Goal: Task Accomplishment & Management: Use online tool/utility

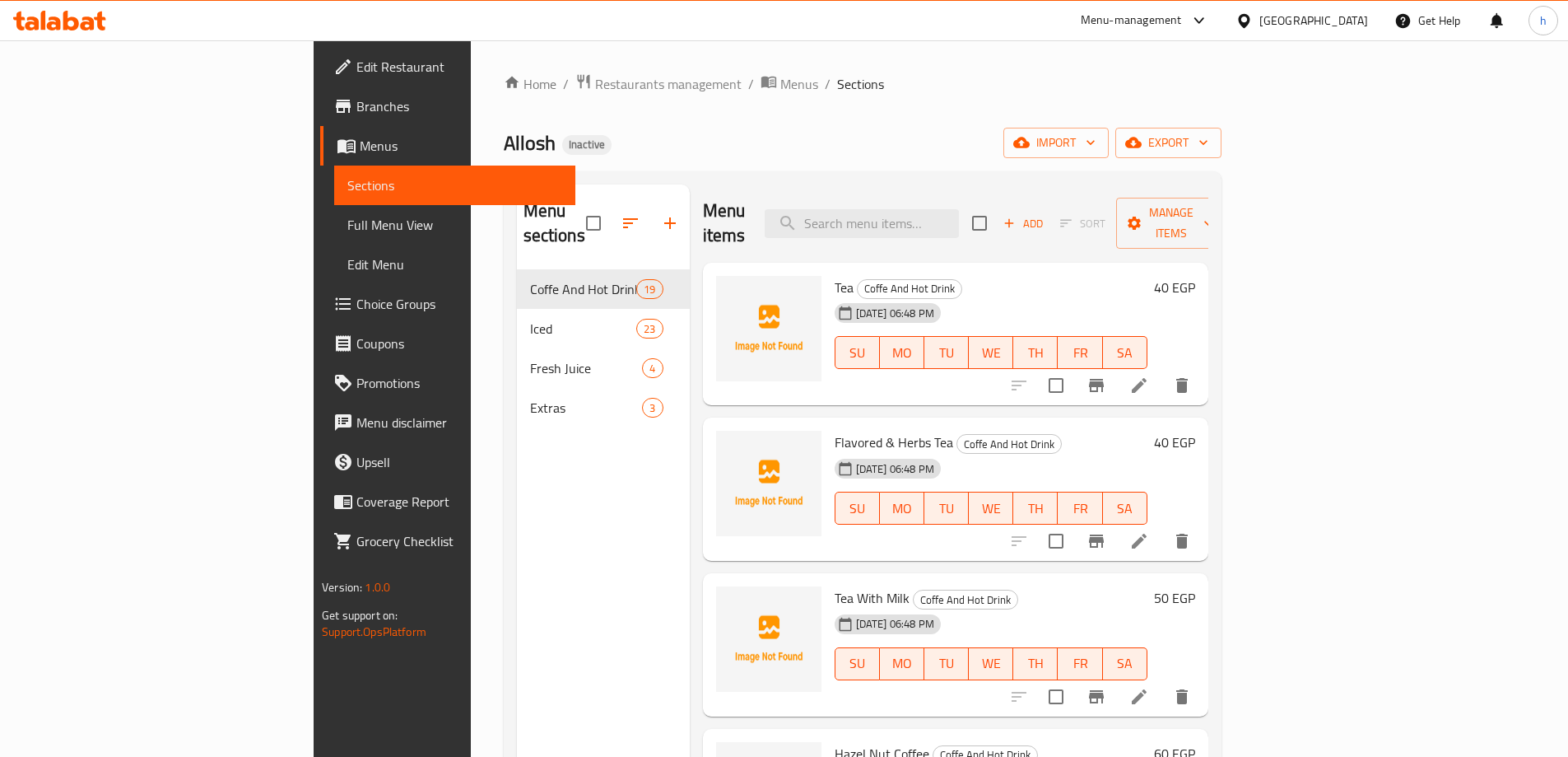
click at [947, 127] on div "Home / Restaurants management / Menus / Sections Allosh Inactive import export …" at bounding box center [862, 513] width 718 height 881
click at [1095, 140] on span "import" at bounding box center [1056, 143] width 79 height 21
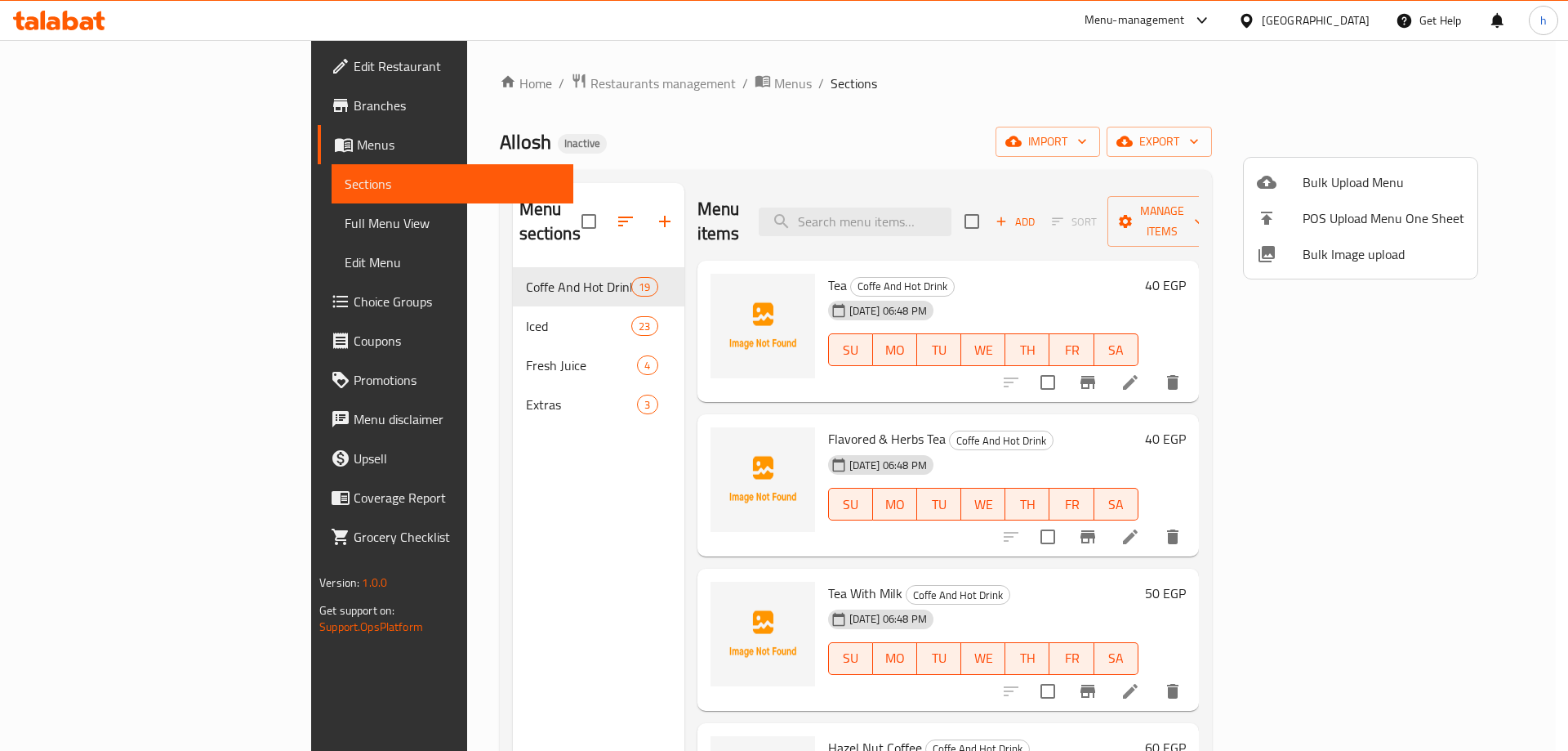
click at [1289, 183] on div at bounding box center [1279, 182] width 45 height 20
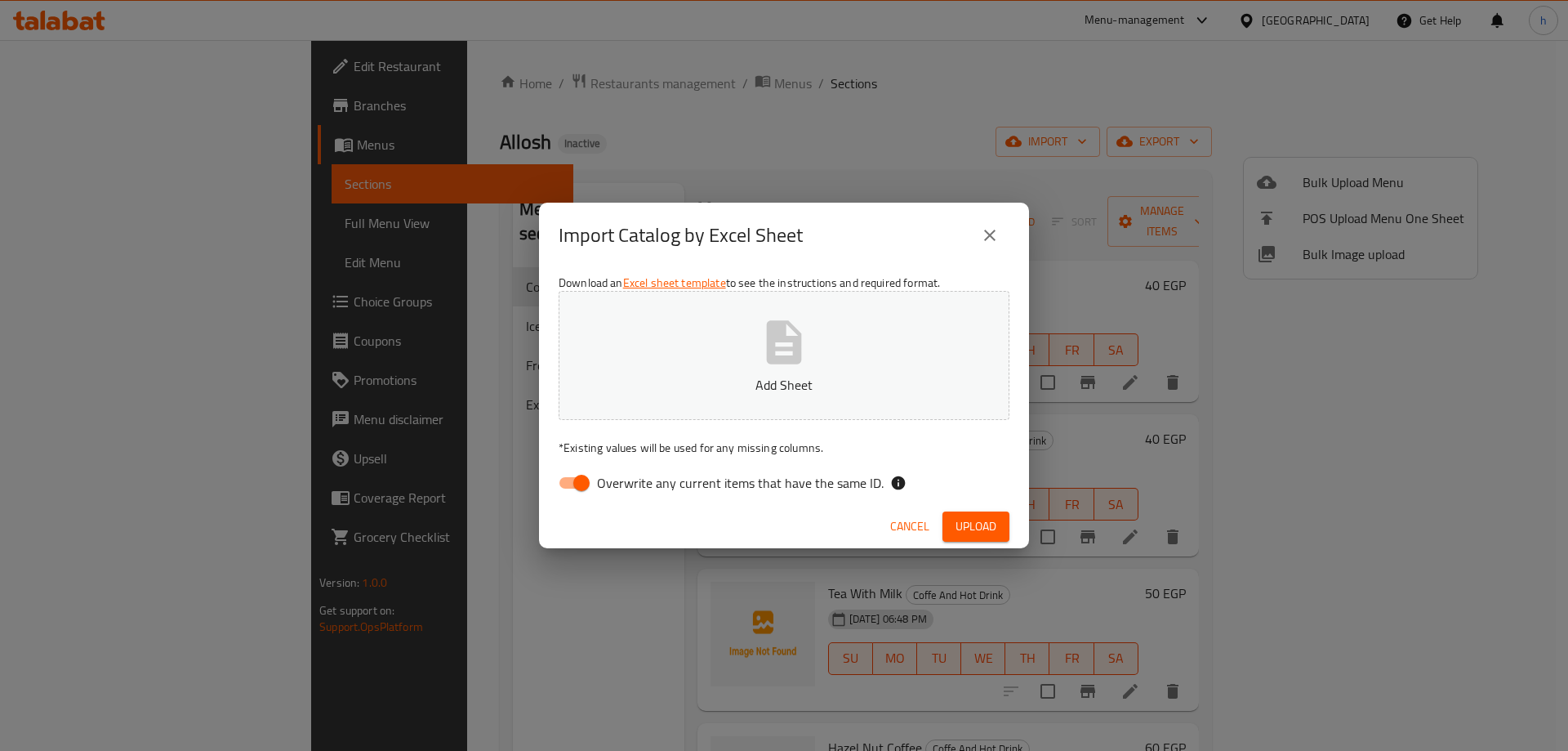
click at [576, 471] on input "Overwrite any current items that have the same ID." at bounding box center [581, 483] width 93 height 31
checkbox input "false"
click at [718, 365] on button "Add Sheet" at bounding box center [784, 355] width 451 height 129
click at [977, 519] on span "Upload" at bounding box center [976, 526] width 41 height 21
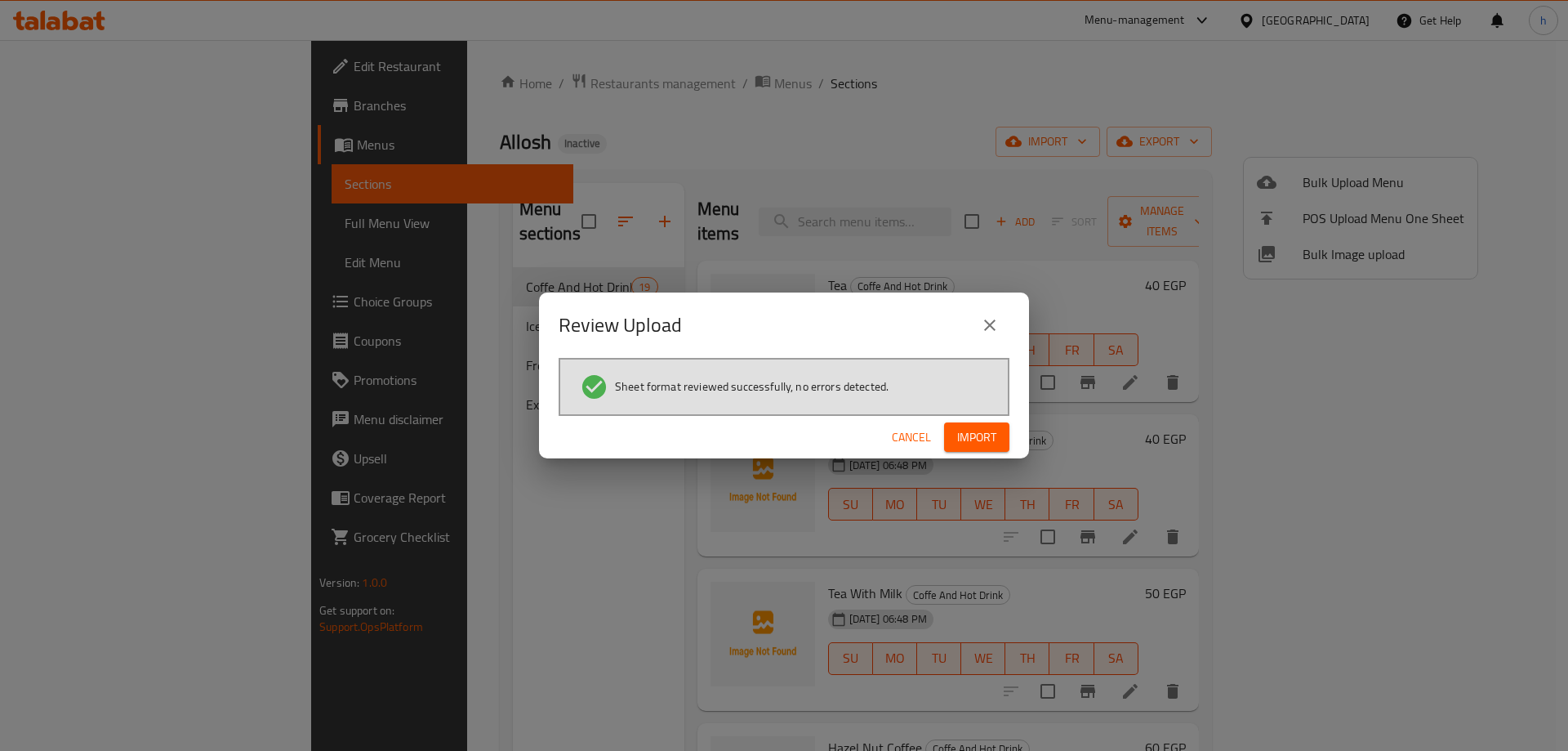
click at [978, 437] on span "Import" at bounding box center [977, 437] width 39 height 21
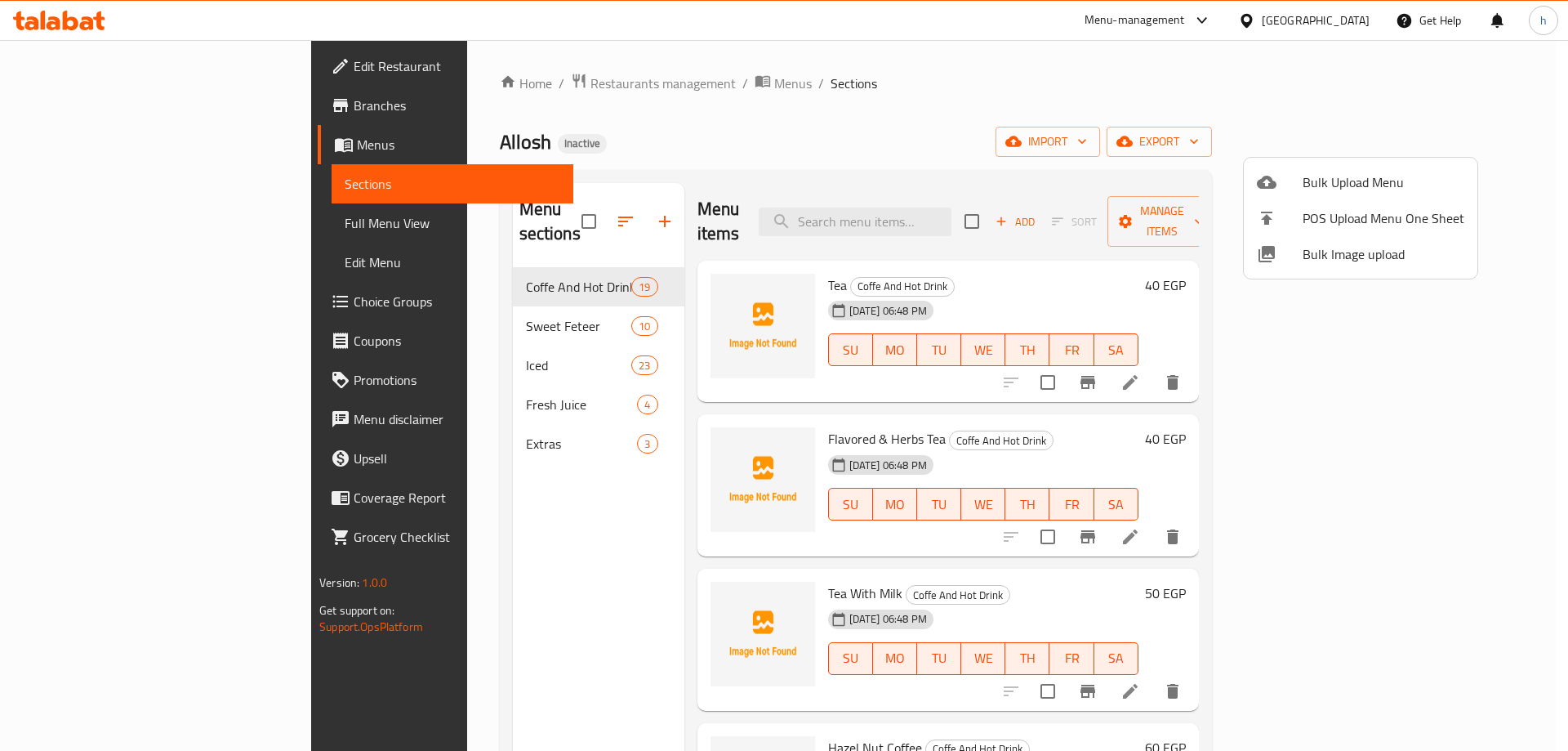
drag, startPoint x: 1215, startPoint y: 81, endPoint x: 1269, endPoint y: 135, distance: 76.4
click at [1215, 86] on div at bounding box center [784, 376] width 1568 height 751
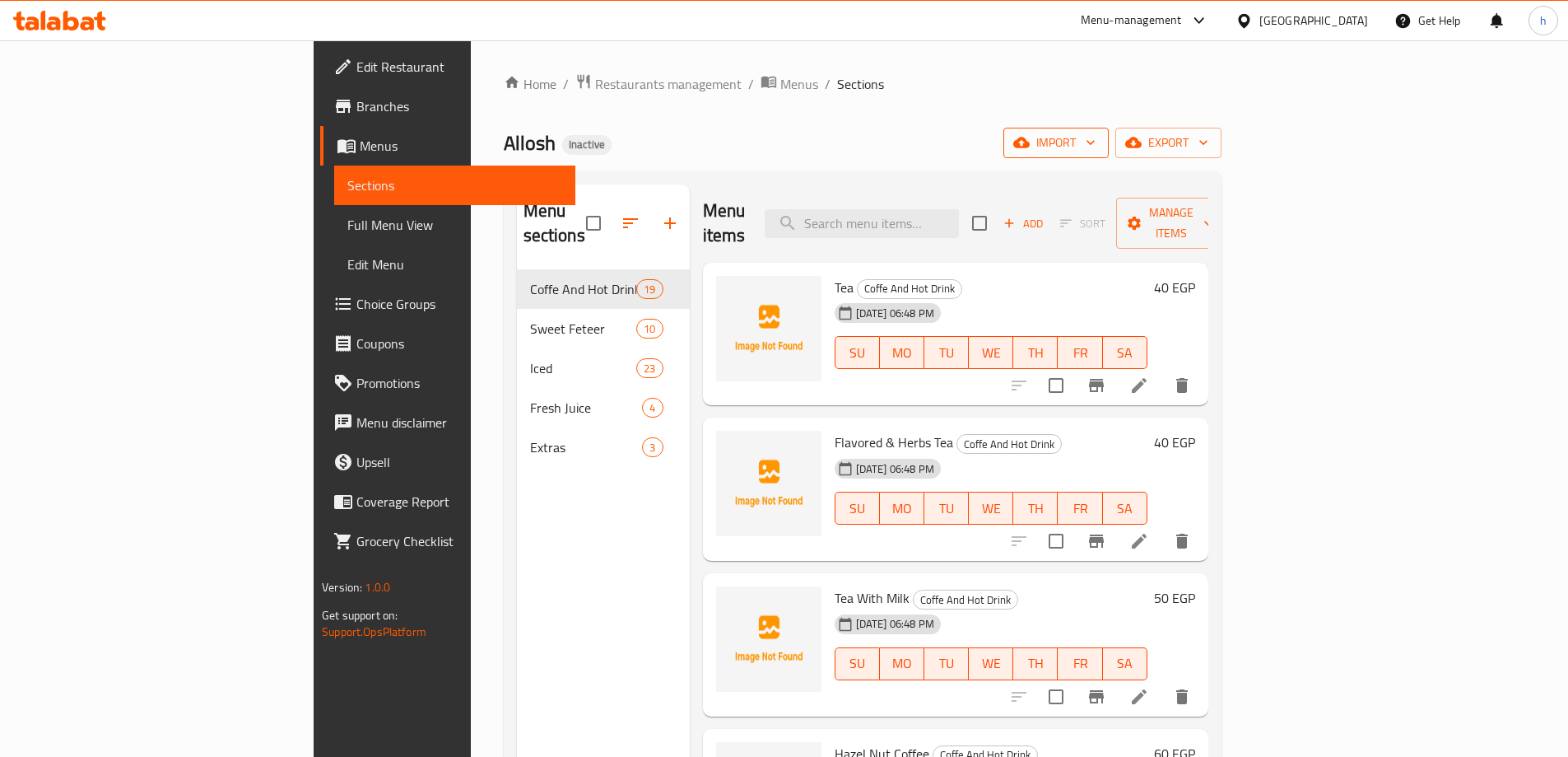
click at [1030, 136] on icon "button" at bounding box center [1021, 142] width 16 height 16
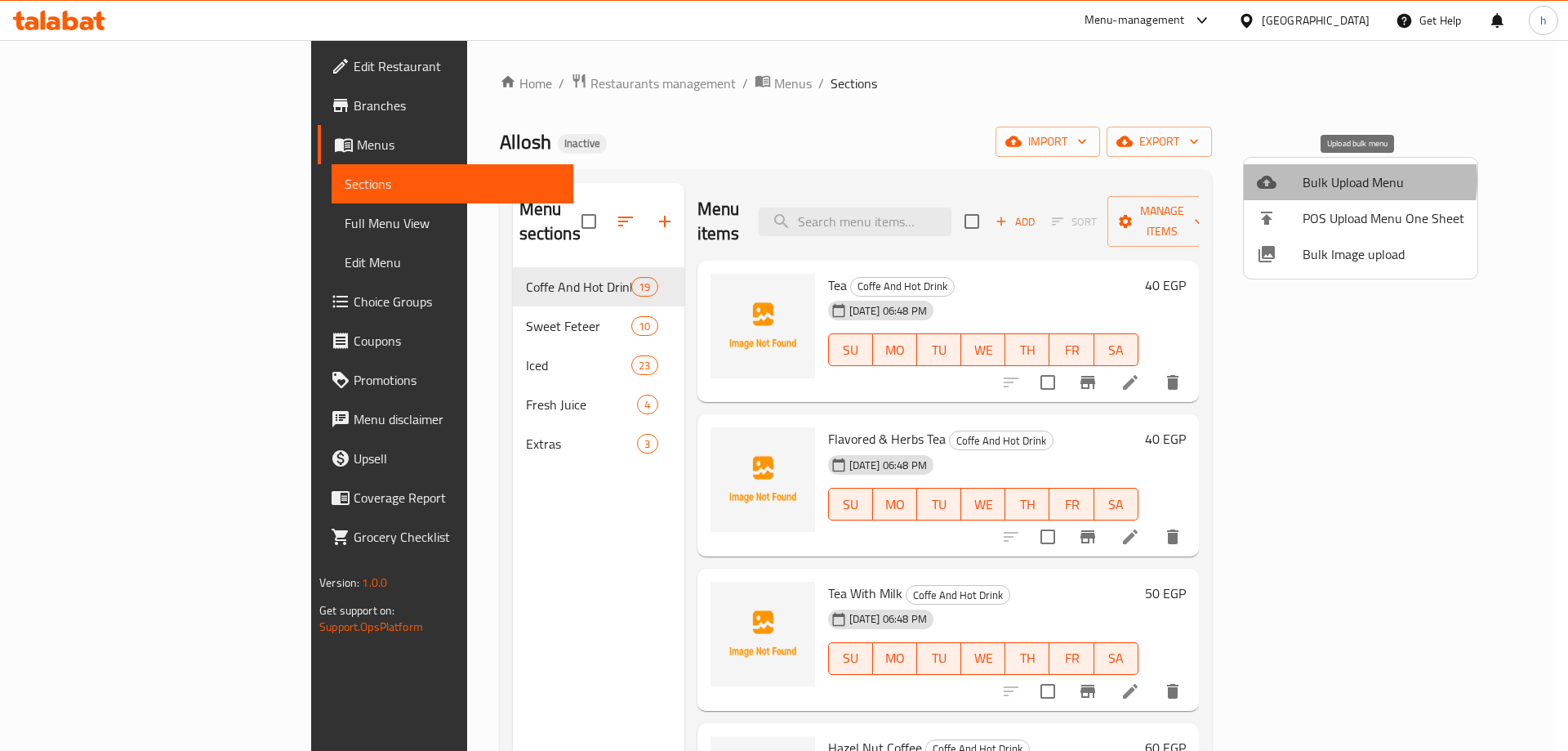
click at [1326, 180] on span "Bulk Upload Menu" at bounding box center [1384, 182] width 162 height 20
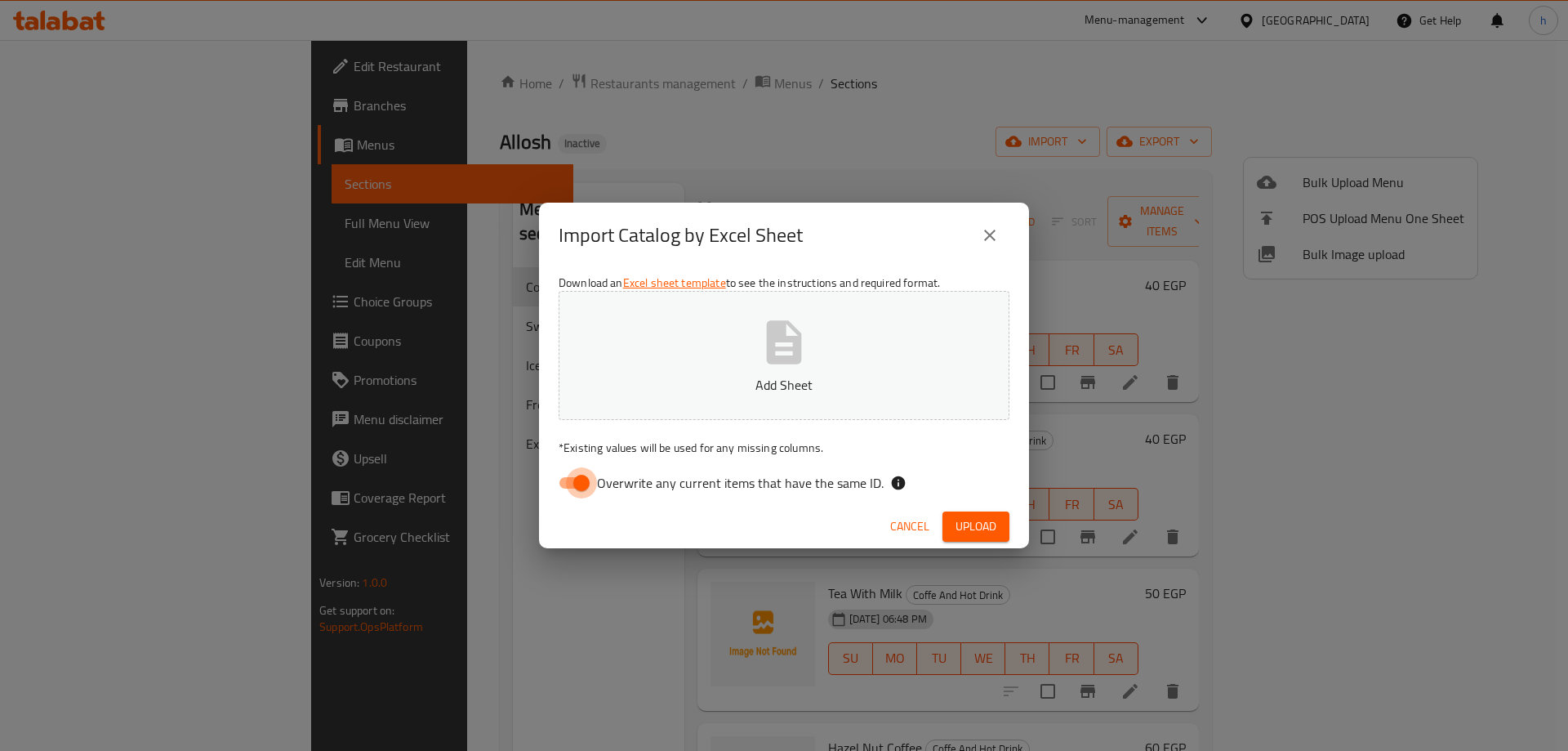
click at [579, 474] on input "Overwrite any current items that have the same ID." at bounding box center [581, 483] width 93 height 31
checkbox input "false"
click at [768, 347] on icon "button" at bounding box center [784, 341] width 35 height 43
click at [975, 524] on span "Upload" at bounding box center [976, 526] width 41 height 21
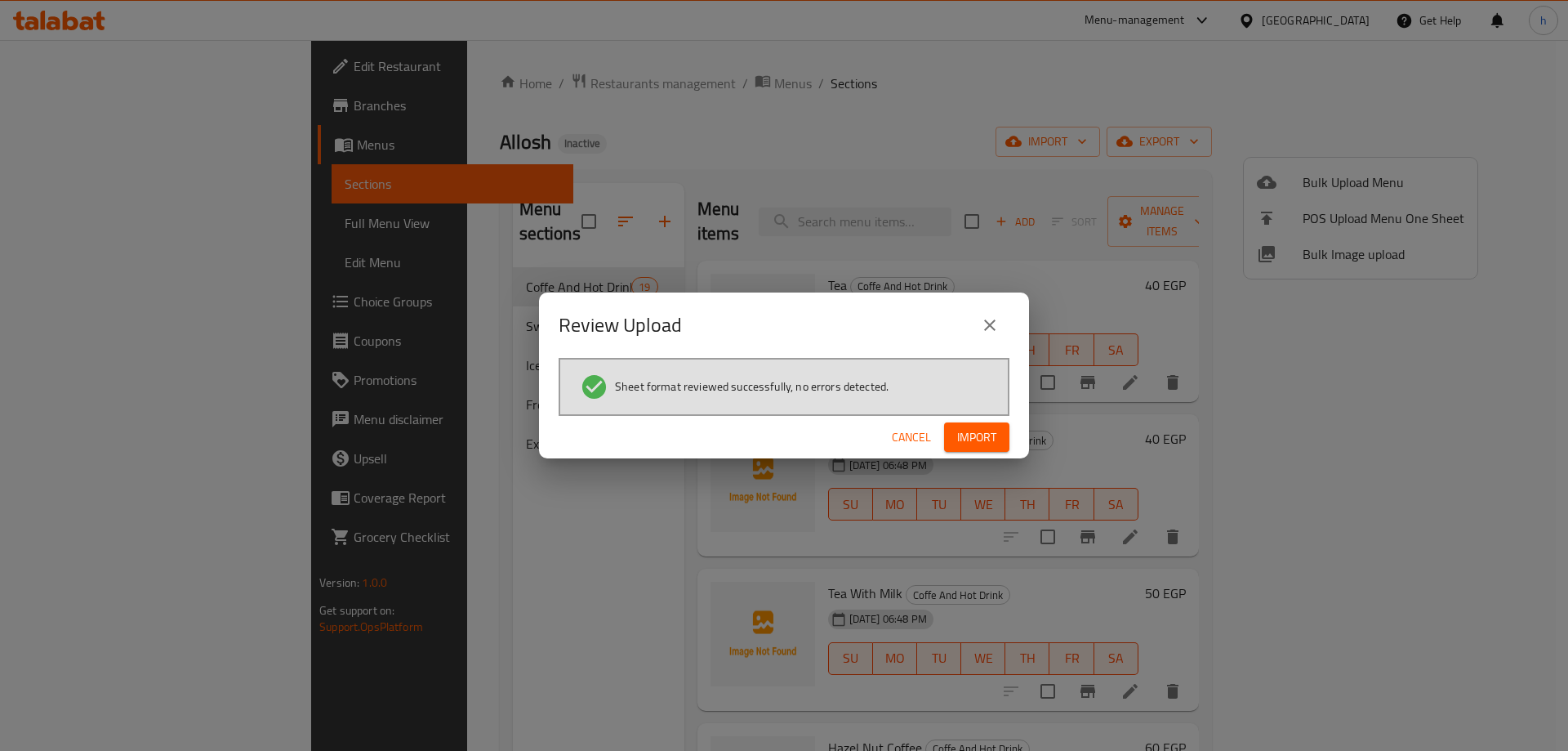
click at [972, 440] on span "Import" at bounding box center [977, 437] width 39 height 21
